Goal: Information Seeking & Learning: Check status

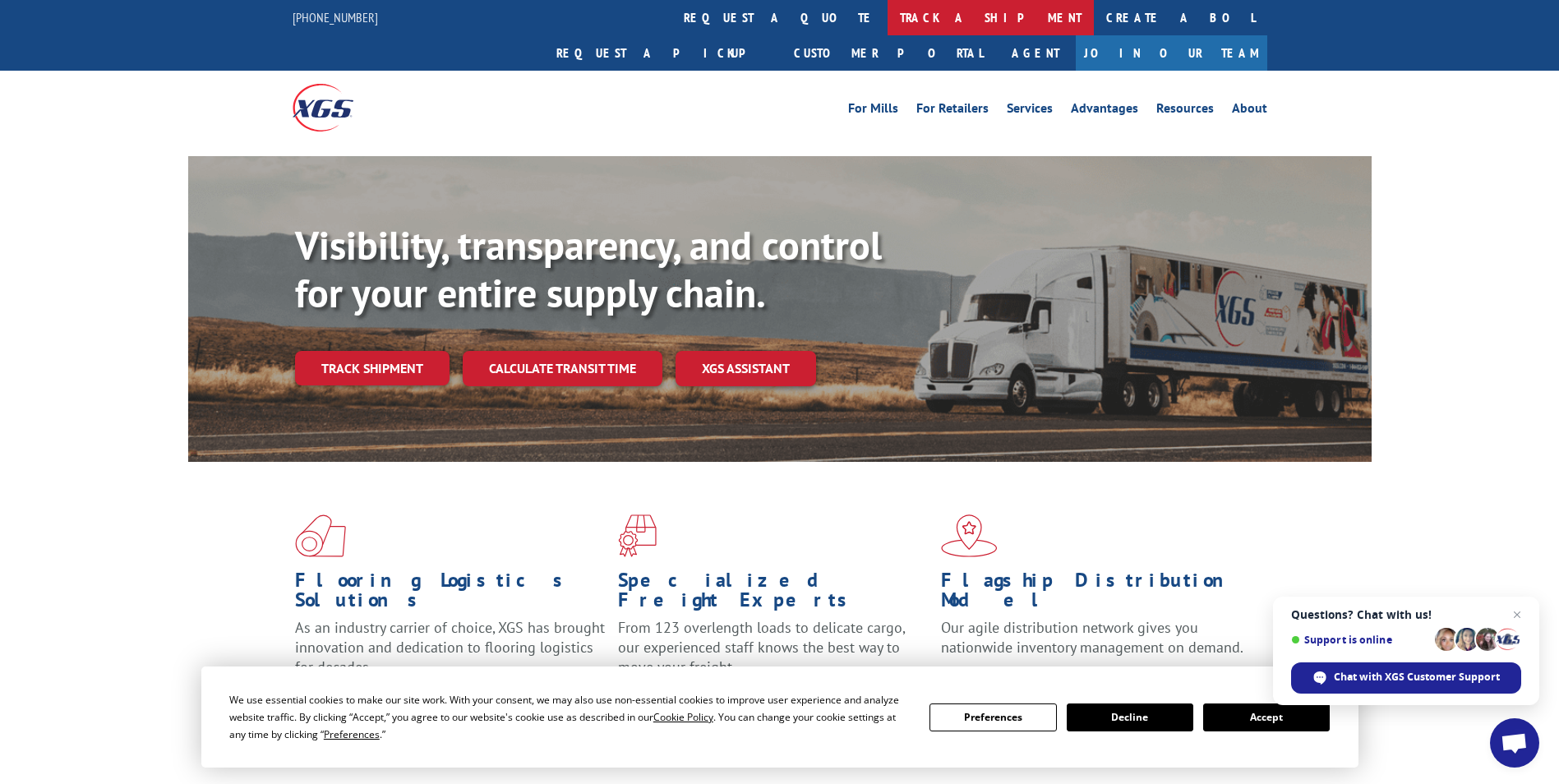
click at [888, 16] on link "track a shipment" at bounding box center [991, 18] width 207 height 36
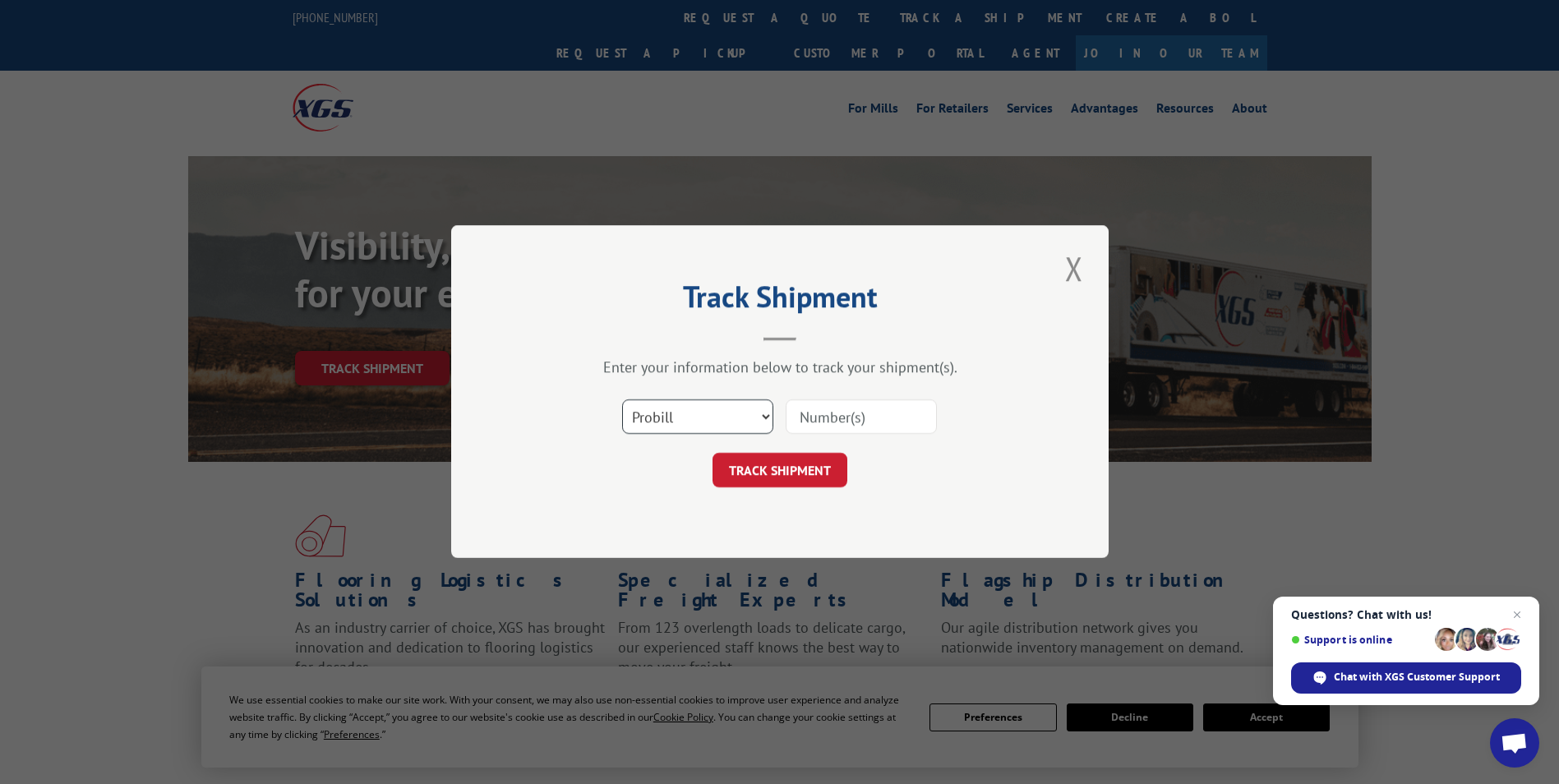
click at [747, 407] on select "Select category... Probill BOL PO" at bounding box center [697, 417] width 151 height 35
select select "bol"
click at [622, 400] on select "Select category... Probill BOL PO" at bounding box center [697, 417] width 151 height 35
click at [864, 396] on div "Select category... Probill BOL PO" at bounding box center [780, 418] width 493 height 54
click at [859, 409] on input at bounding box center [861, 417] width 151 height 35
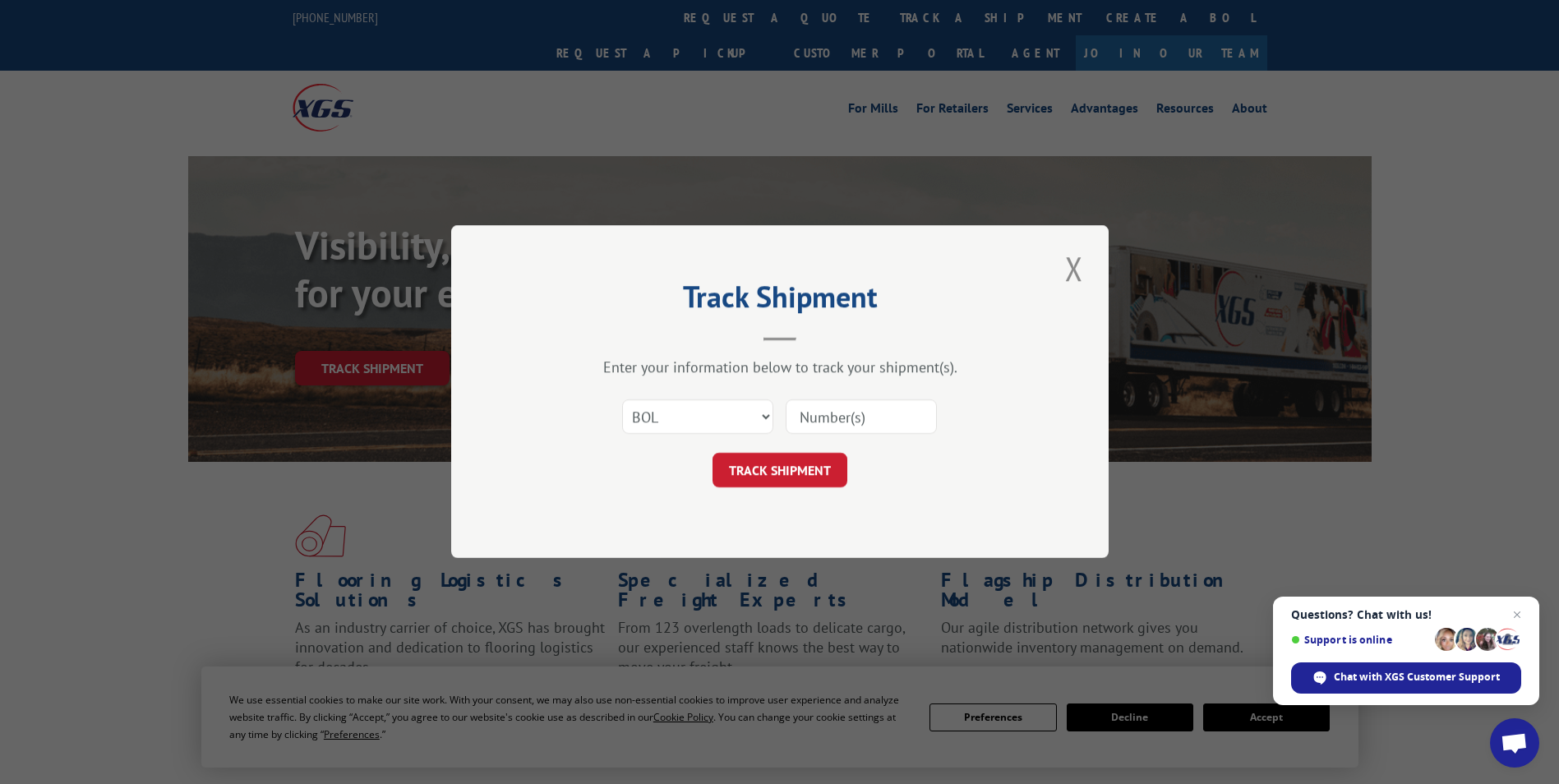
paste input "737837"
type input "737837"
click at [787, 470] on button "TRACK SHIPMENT" at bounding box center [780, 470] width 135 height 35
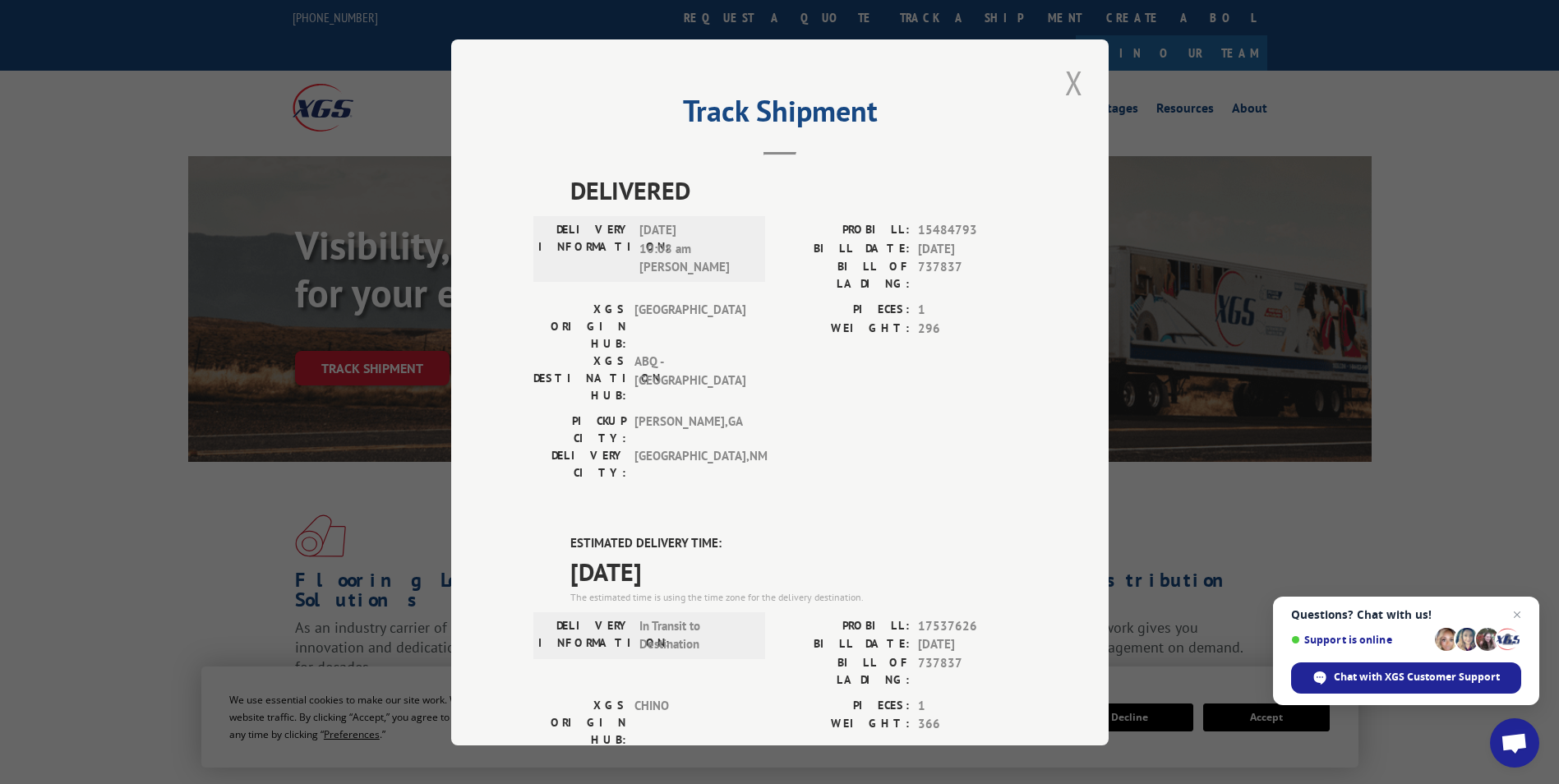
click at [1064, 84] on button "Close modal" at bounding box center [1074, 83] width 28 height 45
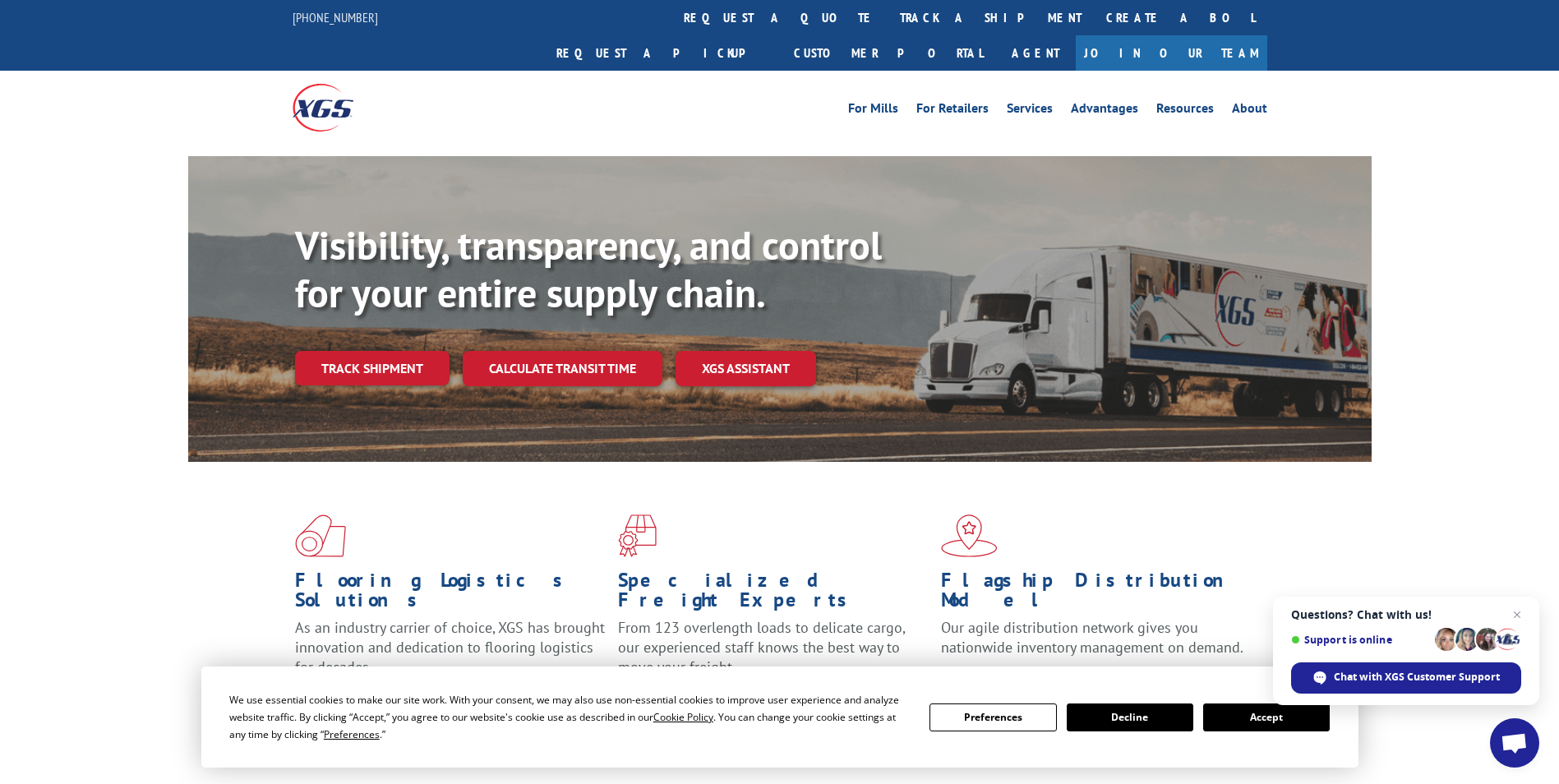
click at [1258, 718] on button "Accept" at bounding box center [1266, 717] width 127 height 28
